Goal: Information Seeking & Learning: Find specific fact

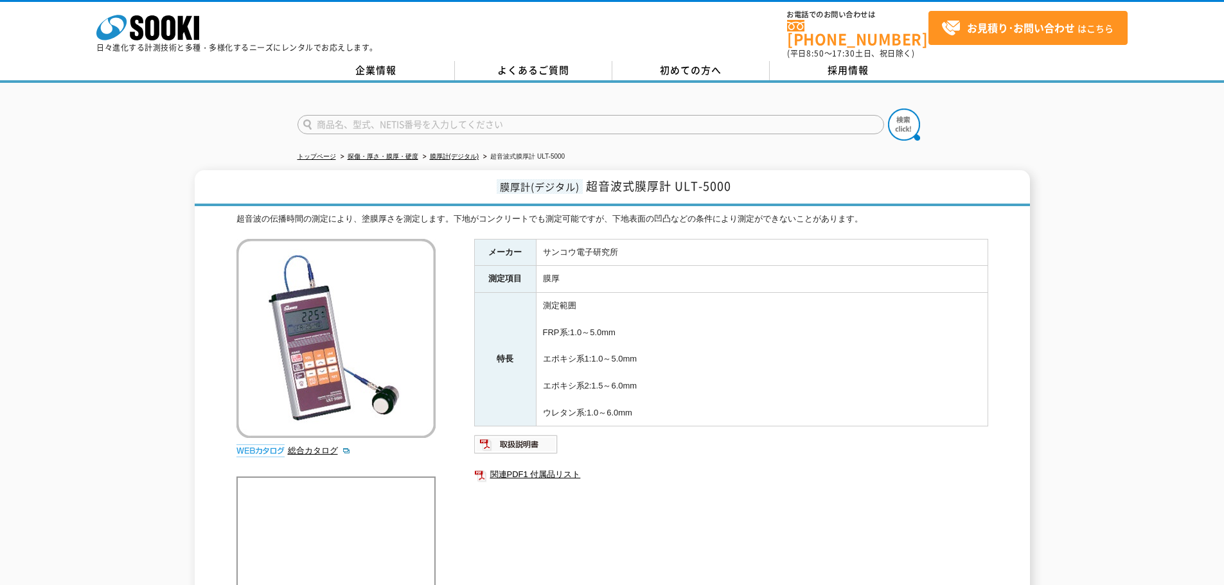
drag, startPoint x: 545, startPoint y: 327, endPoint x: 634, endPoint y: 322, distance: 89.5
click at [634, 322] on td "測定範囲 FRP系:1.0～5.0mm エポキシ系1:1.0～5.0mm エポキシ系2:1.5～6.0mm ウレタン系:1.0～6.0mm" at bounding box center [762, 360] width 452 height 134
copy td "FRP系:1.0～5.0mm"
drag, startPoint x: 646, startPoint y: 347, endPoint x: 537, endPoint y: 357, distance: 109.7
click at [537, 357] on td "測定範囲 FRP系:1.0～5.0mm エポキシ系1:1.0～5.0mm エポキシ系2:1.5～6.0mm ウレタン系:1.0～6.0mm" at bounding box center [762, 360] width 452 height 134
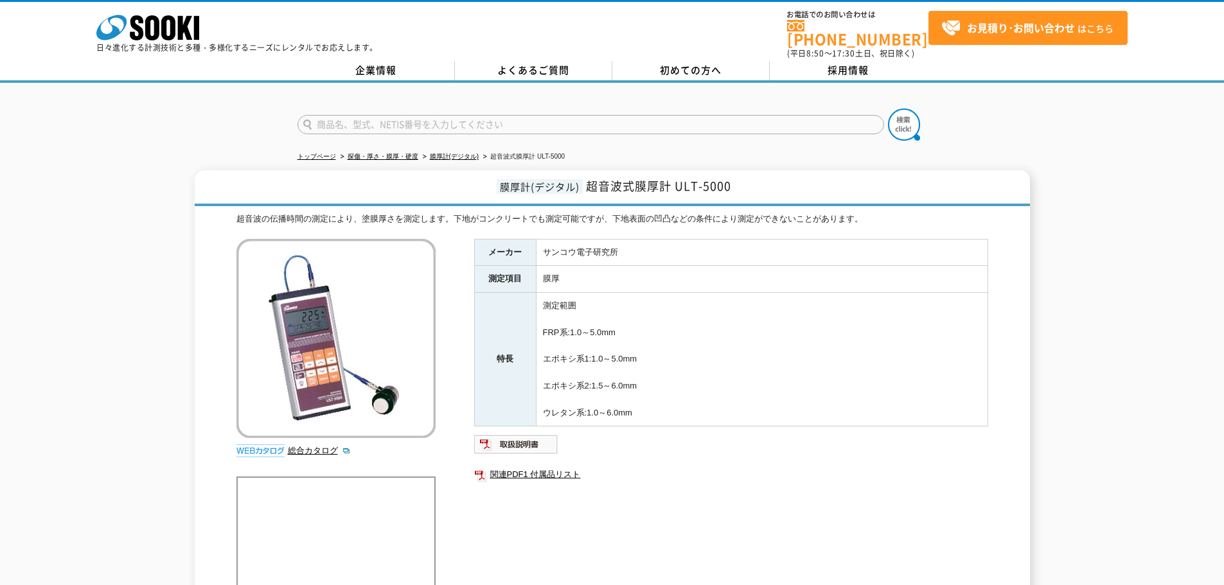
copy td "エポキシ系1:1.0～5.0mm"
drag, startPoint x: 662, startPoint y: 380, endPoint x: 543, endPoint y: 382, distance: 118.9
click at [543, 382] on td "測定範囲 FRP系:1.0～5.0mm エポキシ系1:1.0～5.0mm エポキシ系2:1.5～6.0mm ウレタン系:1.0～6.0mm" at bounding box center [762, 360] width 452 height 134
copy td "エポキシ系2:1.5～6.0mm"
drag, startPoint x: 650, startPoint y: 410, endPoint x: 546, endPoint y: 408, distance: 104.1
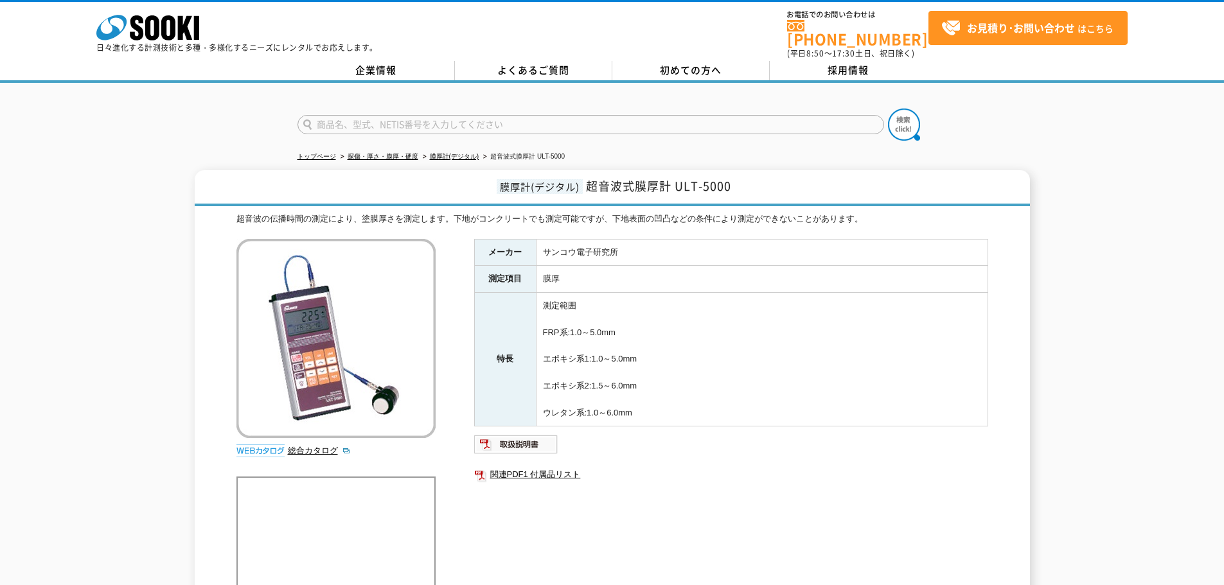
click at [546, 408] on td "測定範囲 FRP系:1.0～5.0mm エポキシ系1:1.0～5.0mm エポキシ系2:1.5～6.0mm ウレタン系:1.0～6.0mm" at bounding box center [762, 360] width 452 height 134
copy td "ウレタン系:1.0～6.0mm"
